Goal: Register for event/course

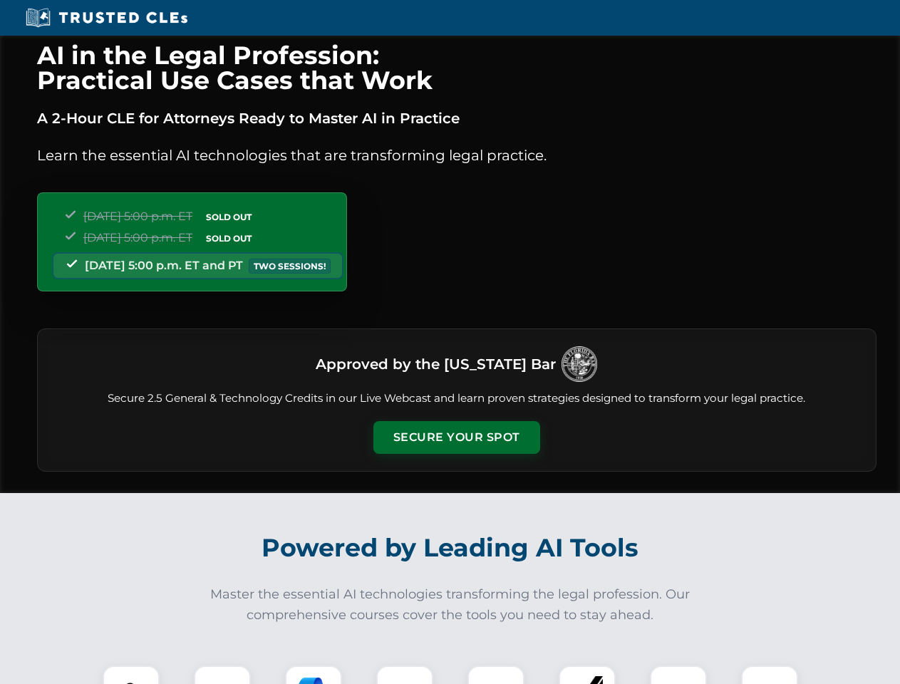
click at [456, 437] on button "Secure Your Spot" at bounding box center [456, 437] width 167 height 33
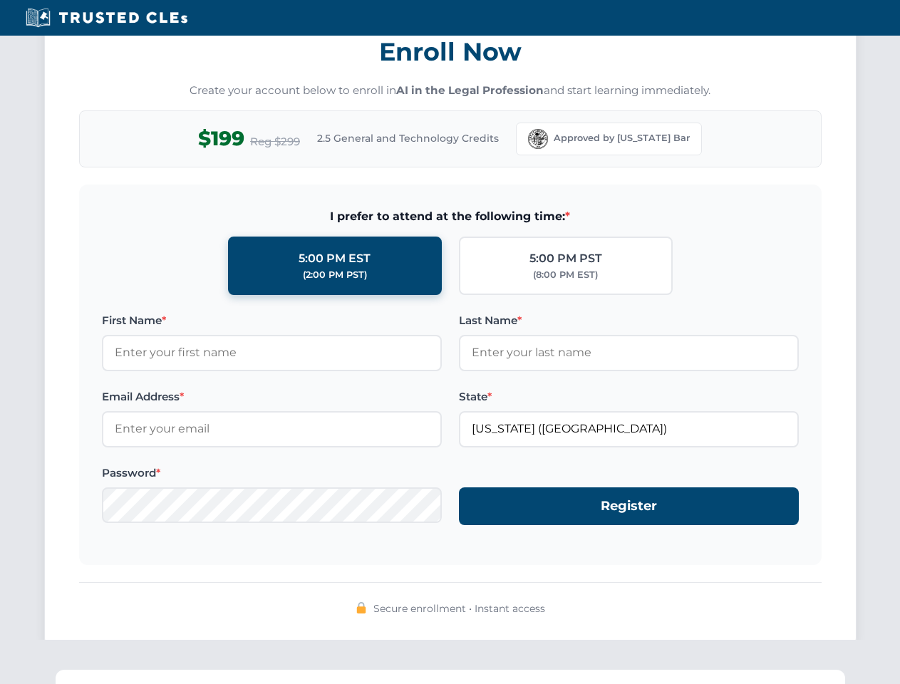
scroll to position [1398, 0]
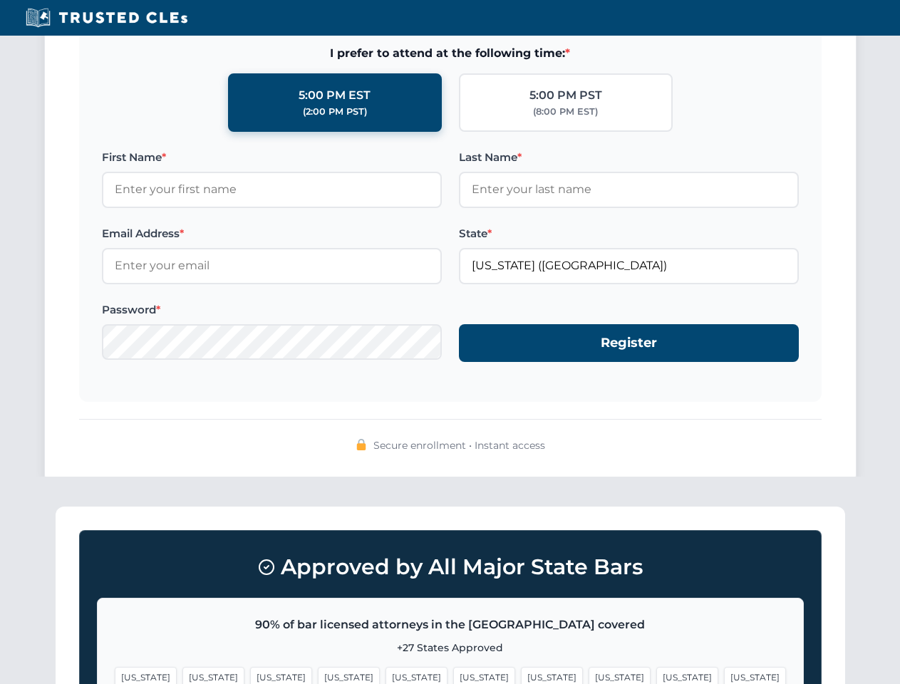
click at [656, 675] on span "[US_STATE]" at bounding box center [687, 677] width 62 height 21
